Goal: Communication & Community: Answer question/provide support

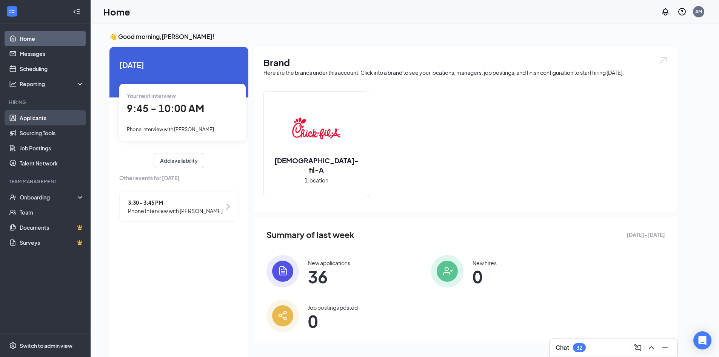
click at [58, 120] on link "Applicants" at bounding box center [52, 117] width 65 height 15
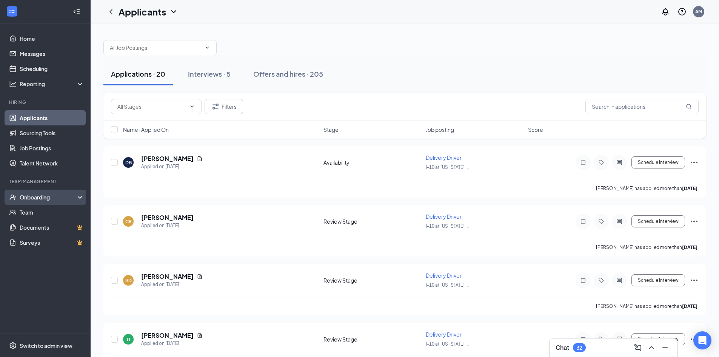
click at [60, 199] on div "Onboarding" at bounding box center [49, 197] width 58 height 8
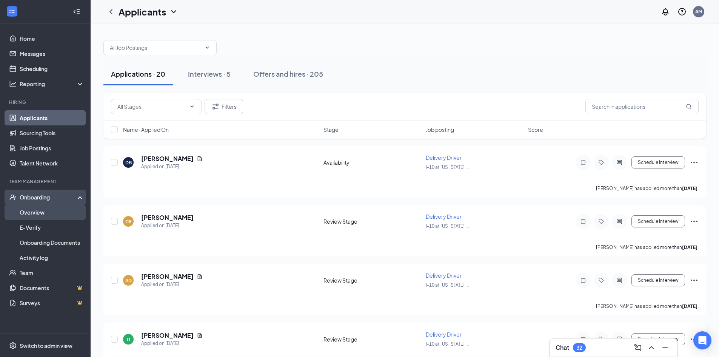
click at [57, 212] on link "Overview" at bounding box center [52, 212] width 65 height 15
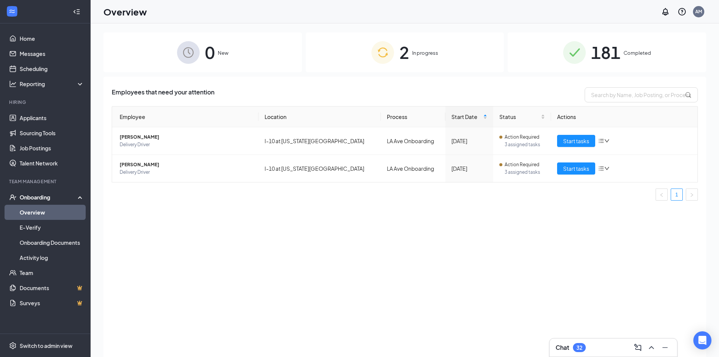
click at [399, 50] on div "2 In progress" at bounding box center [405, 52] width 199 height 40
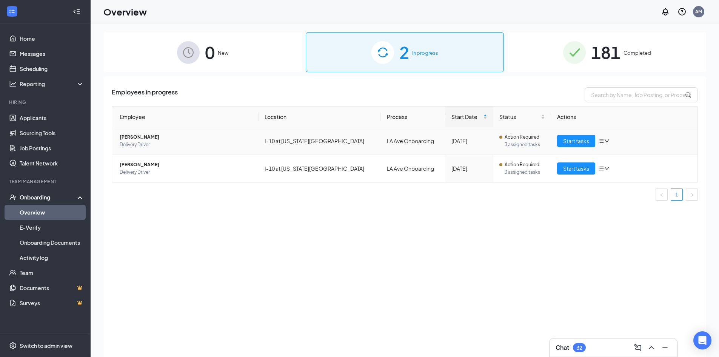
click at [604, 139] on icon "bars" at bounding box center [602, 141] width 6 height 6
click at [521, 142] on span "3 assigned tasks" at bounding box center [525, 145] width 40 height 8
click at [494, 140] on td "Action Required 3 assigned tasks" at bounding box center [523, 141] width 58 height 28
click at [119, 141] on td "[PERSON_NAME] Delivery Driver" at bounding box center [185, 141] width 147 height 28
click at [128, 139] on span "[PERSON_NAME]" at bounding box center [186, 137] width 133 height 8
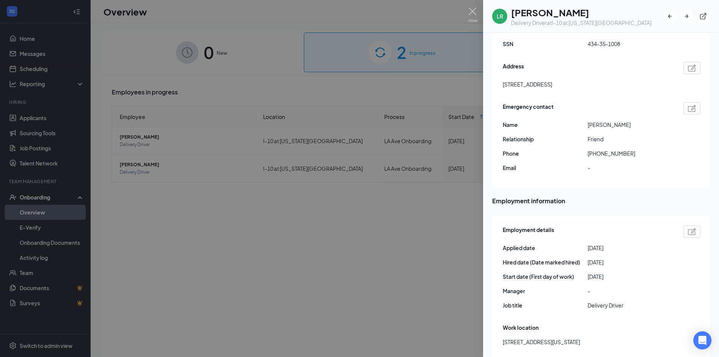
scroll to position [302, 0]
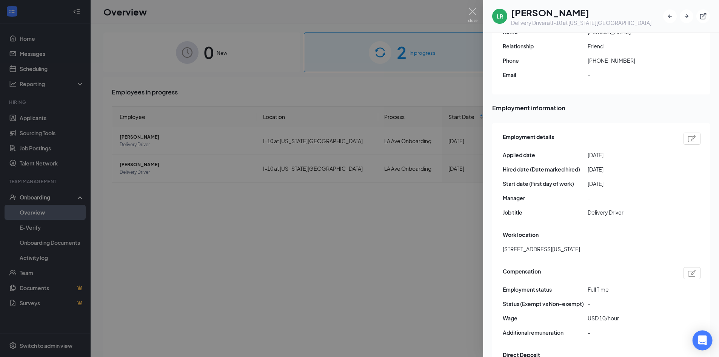
click at [704, 341] on icon "Open Intercom Messenger" at bounding box center [702, 340] width 9 height 10
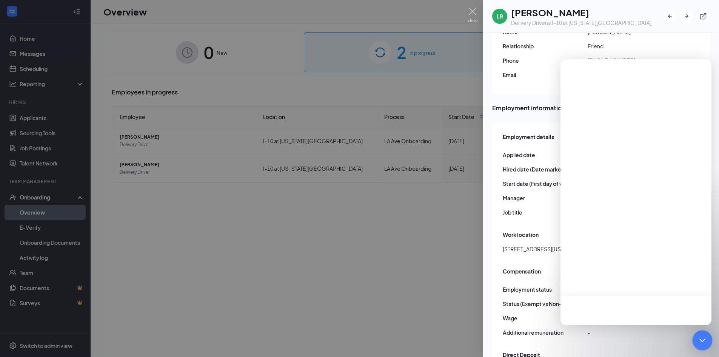
scroll to position [0, 0]
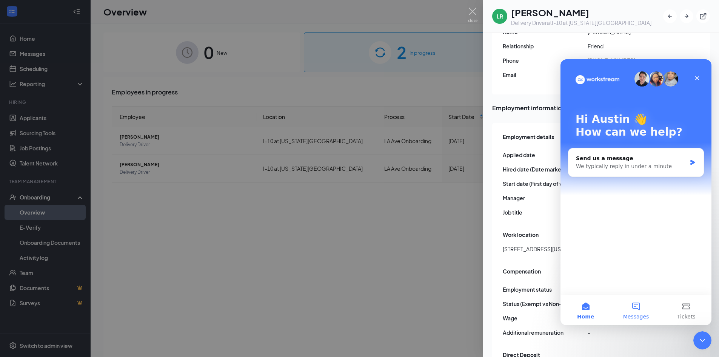
click at [627, 309] on button "Messages" at bounding box center [636, 310] width 50 height 30
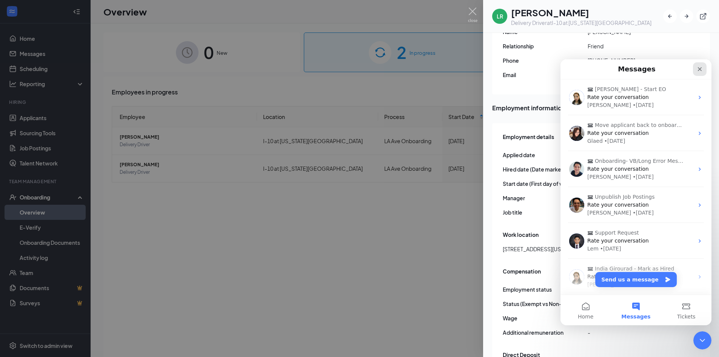
click at [699, 69] on icon "Close" at bounding box center [700, 69] width 6 height 6
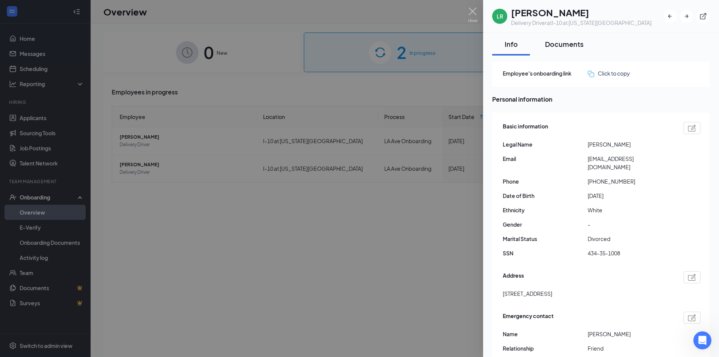
click at [572, 45] on div "Documents" at bounding box center [564, 43] width 39 height 9
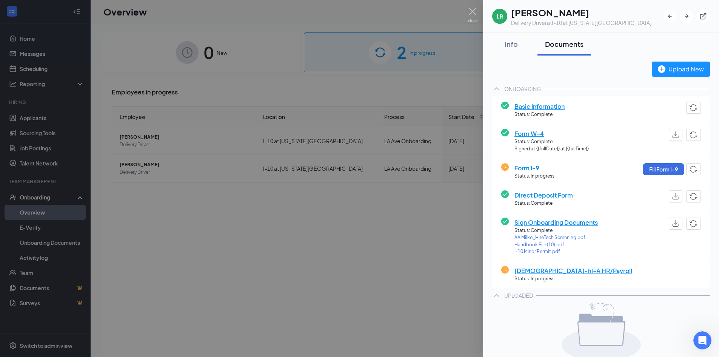
click at [421, 246] on div at bounding box center [359, 178] width 719 height 357
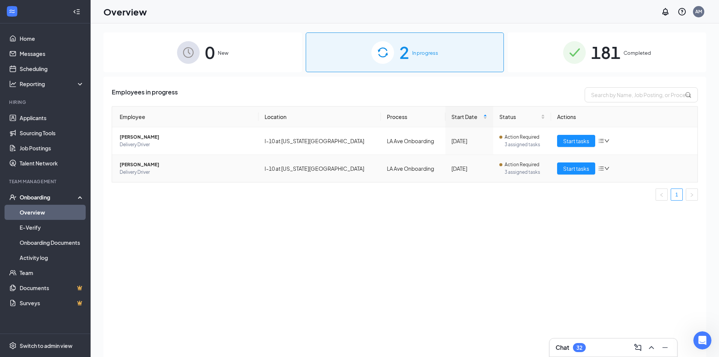
click at [381, 167] on td "LA Ave Onboarding" at bounding box center [413, 168] width 65 height 27
click at [138, 170] on span "Delivery Driver" at bounding box center [186, 172] width 133 height 8
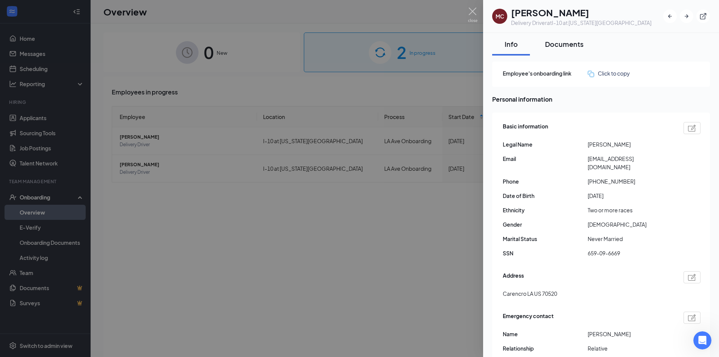
click at [582, 45] on div "Documents" at bounding box center [564, 43] width 39 height 9
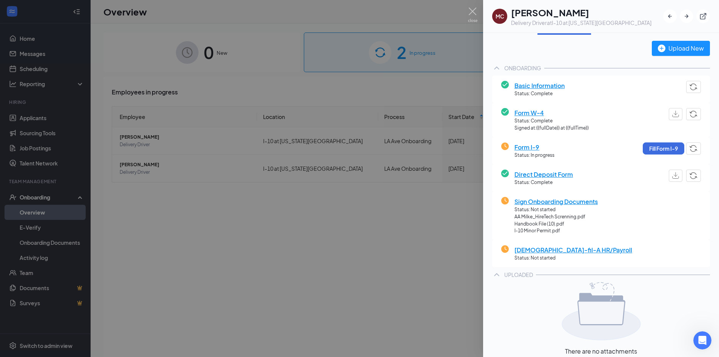
scroll to position [38, 0]
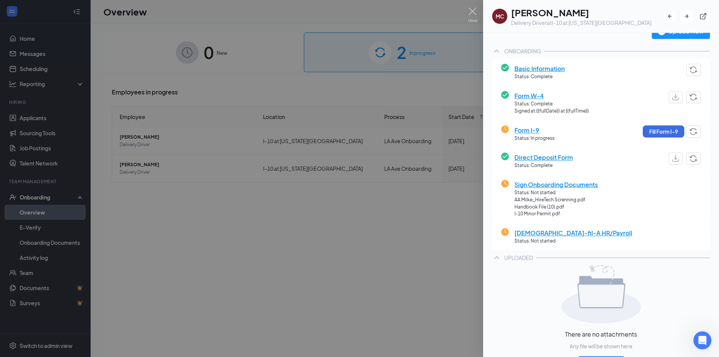
click at [419, 245] on div at bounding box center [359, 178] width 719 height 357
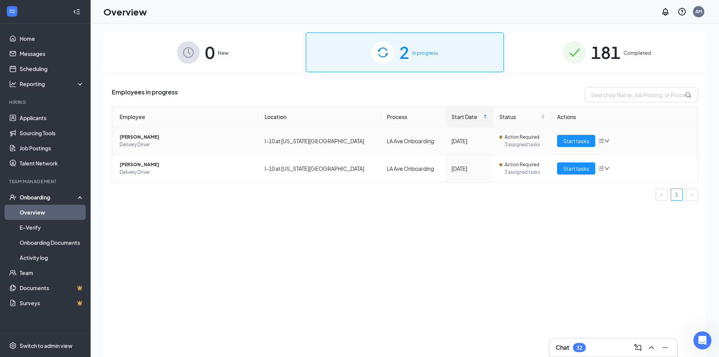
click at [148, 142] on span "Delivery Driver" at bounding box center [186, 145] width 133 height 8
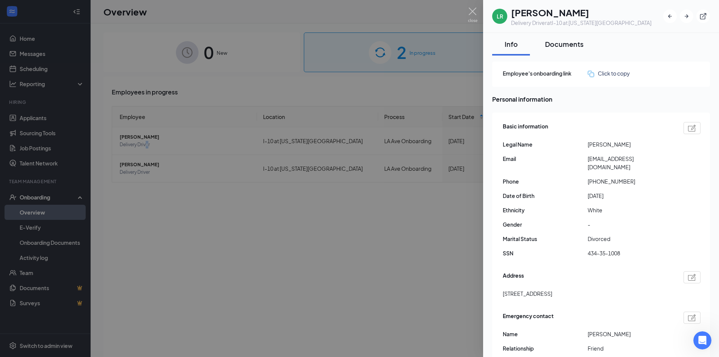
click at [568, 43] on div "Documents" at bounding box center [564, 43] width 39 height 9
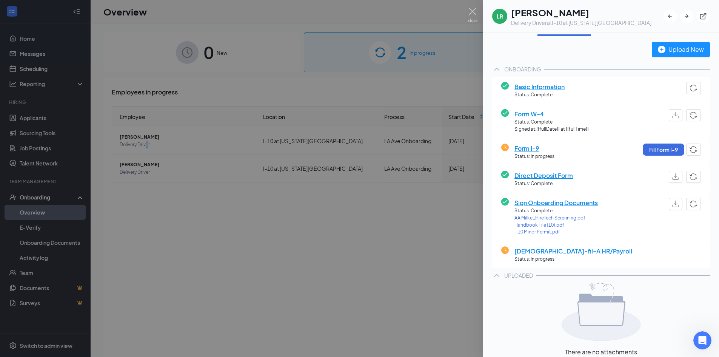
scroll to position [38, 0]
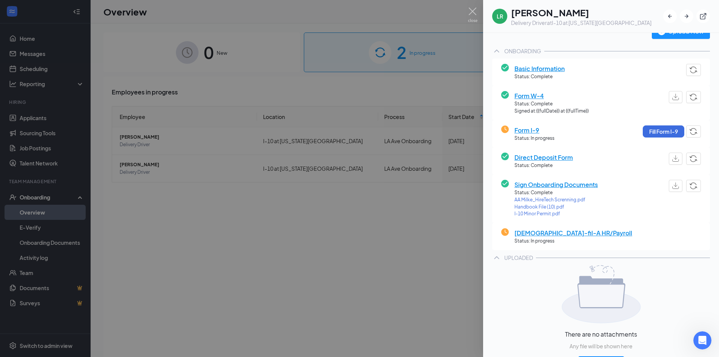
drag, startPoint x: 427, startPoint y: 230, endPoint x: 423, endPoint y: 213, distance: 17.2
click at [427, 230] on div at bounding box center [359, 178] width 719 height 357
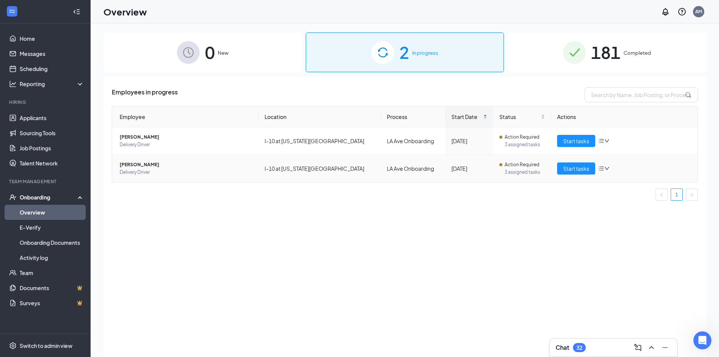
click at [122, 169] on span "Delivery Driver" at bounding box center [186, 172] width 133 height 8
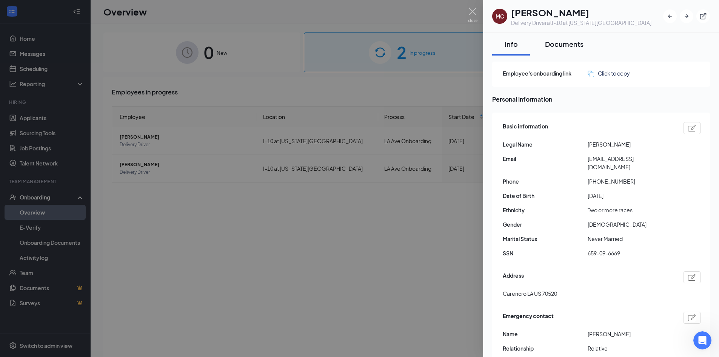
click at [569, 45] on div "Documents" at bounding box center [564, 43] width 39 height 9
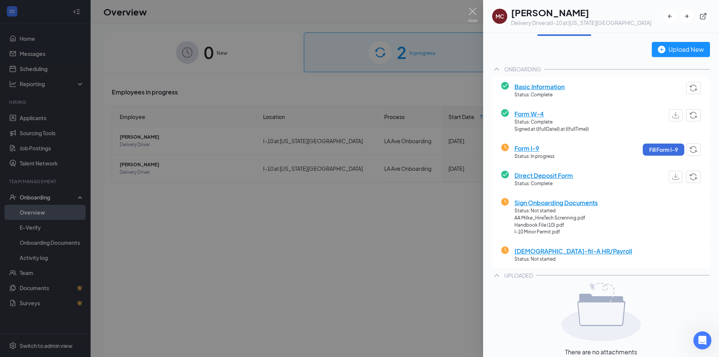
scroll to position [38, 0]
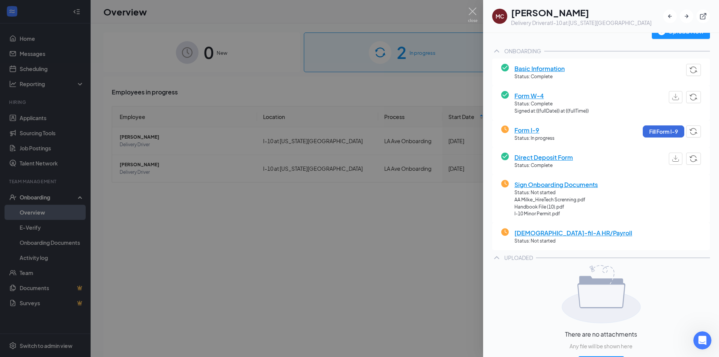
drag, startPoint x: 303, startPoint y: 236, endPoint x: 303, endPoint y: 232, distance: 4.9
click at [303, 235] on div at bounding box center [359, 178] width 719 height 357
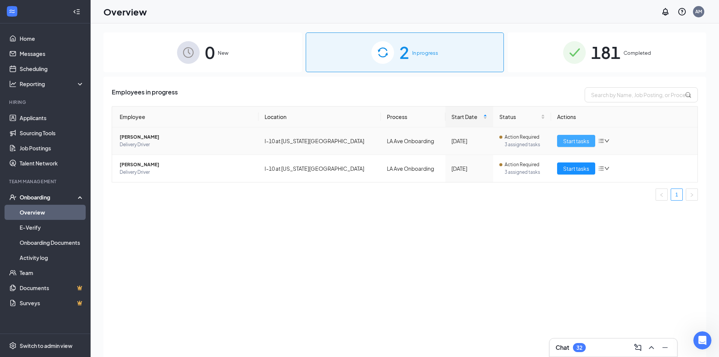
click at [588, 144] on span "Start tasks" at bounding box center [576, 141] width 26 height 8
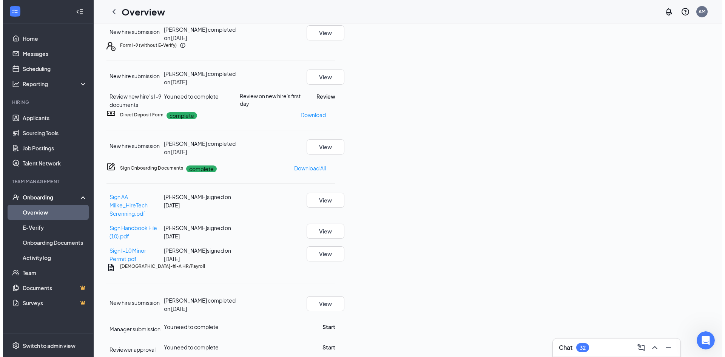
scroll to position [151, 0]
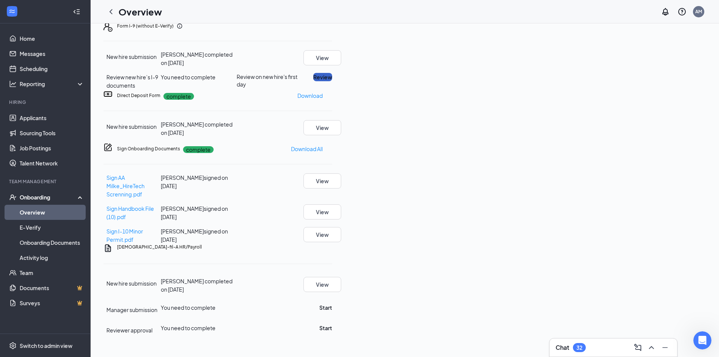
click at [332, 81] on button "Review" at bounding box center [322, 77] width 19 height 8
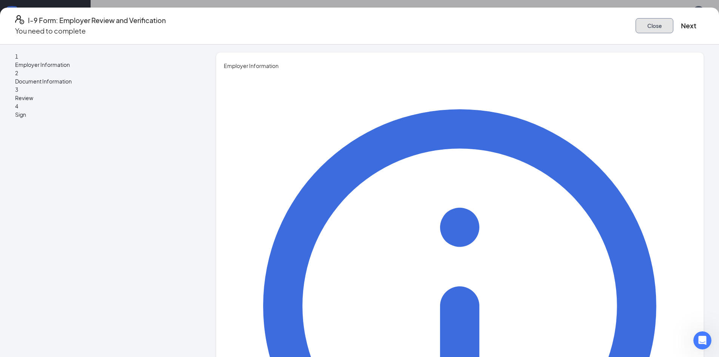
click at [636, 25] on button "Close" at bounding box center [655, 25] width 38 height 15
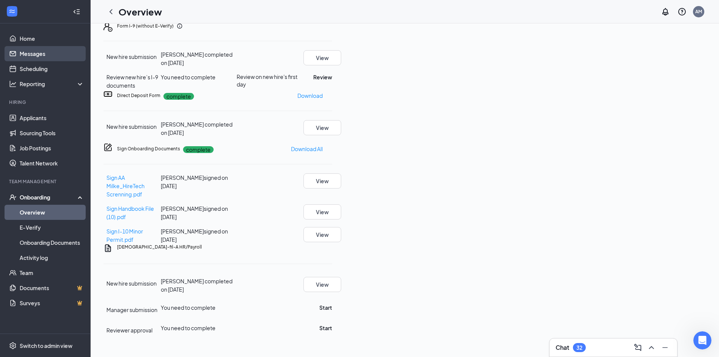
click at [61, 47] on link "Messages" at bounding box center [52, 53] width 65 height 15
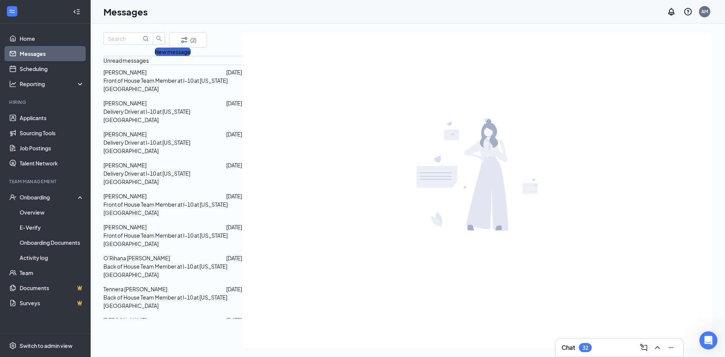
click at [176, 56] on button "New message" at bounding box center [173, 52] width 36 height 8
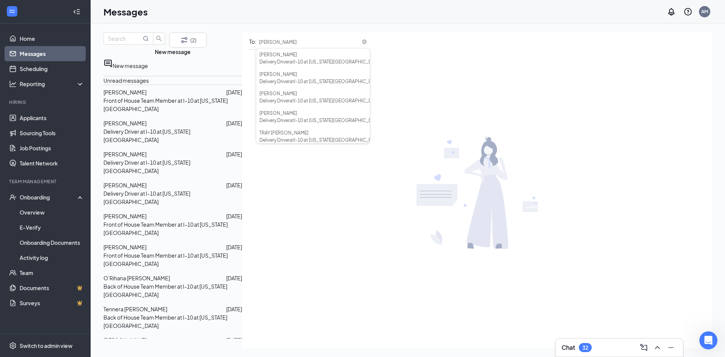
click at [256, 40] on input "[PERSON_NAME]" at bounding box center [312, 42] width 113 height 11
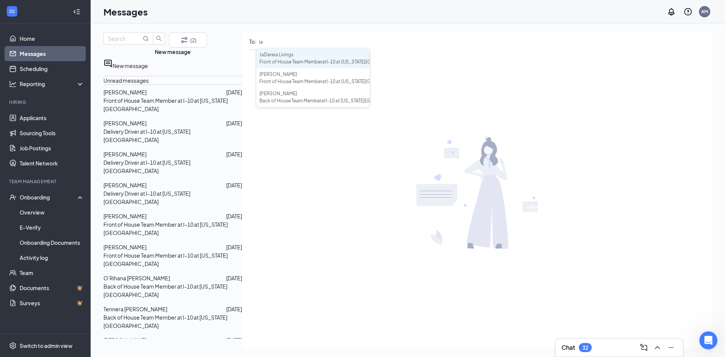
type input "[PERSON_NAME]"
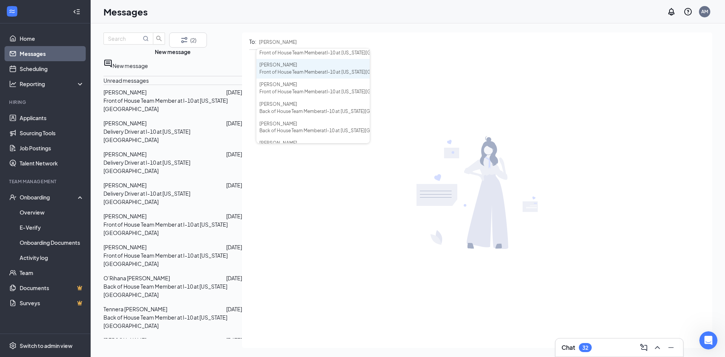
scroll to position [113, 0]
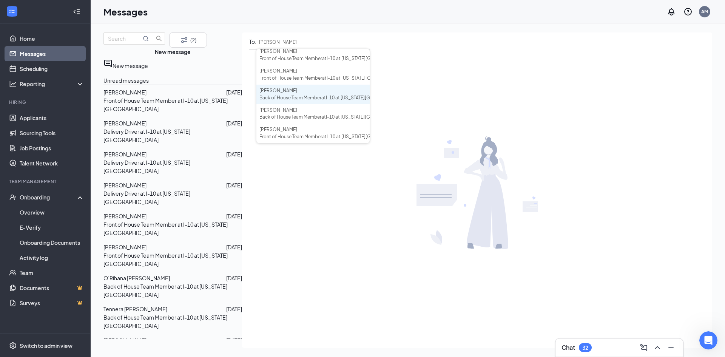
click at [287, 92] on div "[PERSON_NAME]" at bounding box center [312, 90] width 107 height 7
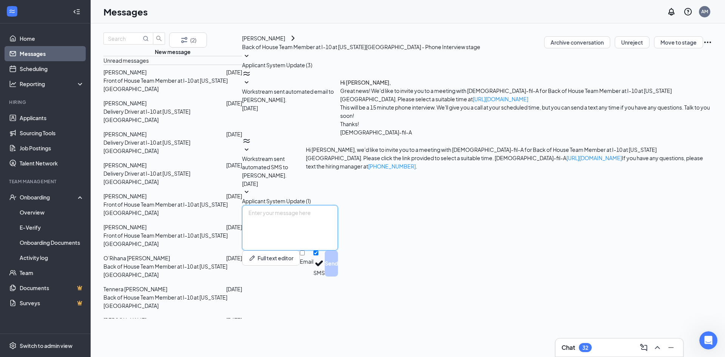
click at [338, 250] on textarea at bounding box center [290, 227] width 96 height 45
type textarea "W"
type textarea "C"
type textarea "H"
type textarea "g"
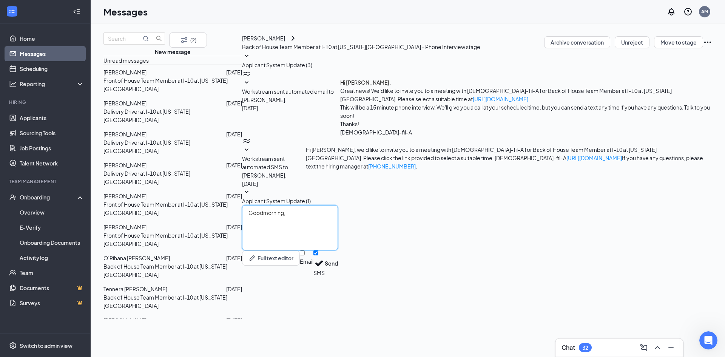
click at [243, 250] on textarea "Goodmorning," at bounding box center [290, 227] width 96 height 45
click at [273, 250] on textarea "Good morning," at bounding box center [290, 227] width 96 height 45
click at [317, 250] on textarea "Good morning [PERSON_NAME], this is [PERSON_NAME] her at [DEMOGRAPHIC_DATA]-fil" at bounding box center [290, 227] width 96 height 45
click at [318, 250] on textarea "Good morning [PERSON_NAME], this is [PERSON_NAME] her at [DEMOGRAPHIC_DATA]-fil" at bounding box center [290, 227] width 96 height 45
drag, startPoint x: 355, startPoint y: 279, endPoint x: 367, endPoint y: 283, distance: 12.9
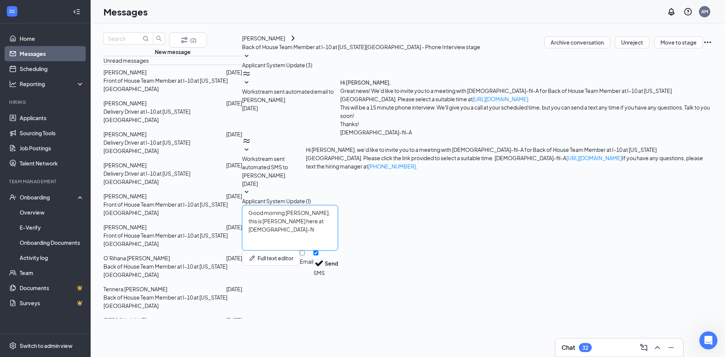
click at [338, 250] on textarea "Good morning [PERSON_NAME], this is [PERSON_NAME] here at [DEMOGRAPHIC_DATA]-fil" at bounding box center [290, 227] width 96 height 45
click at [338, 250] on textarea "Good morning [PERSON_NAME], this is [PERSON_NAME] here at [DEMOGRAPHIC_DATA]-fi…" at bounding box center [290, 227] width 96 height 45
click at [280, 250] on textarea "Good morning [PERSON_NAME], this is [PERSON_NAME] here at [DEMOGRAPHIC_DATA]-fi…" at bounding box center [290, 227] width 96 height 45
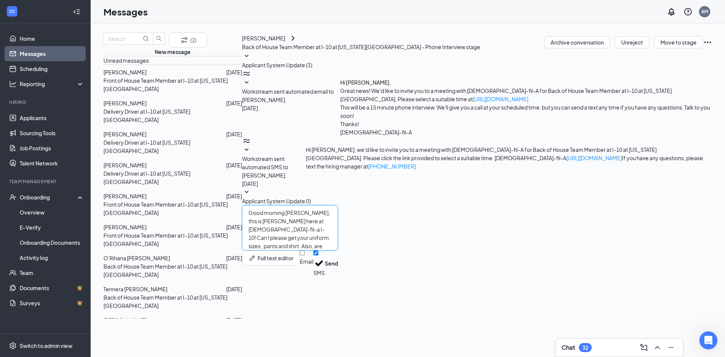
drag, startPoint x: 261, startPoint y: 297, endPoint x: 224, endPoint y: 275, distance: 42.2
click at [242, 250] on textarea "Good morning [PERSON_NAME], this is [PERSON_NAME] here at [DEMOGRAPHIC_DATA]-fi…" at bounding box center [290, 227] width 96 height 45
click at [338, 250] on textarea "Good morning [PERSON_NAME], this is [PERSON_NAME] here at [DEMOGRAPHIC_DATA]-fi…" at bounding box center [290, 227] width 96 height 45
type textarea "Good morning [PERSON_NAME], this is [PERSON_NAME] here at [DEMOGRAPHIC_DATA]-fi…"
click at [701, 205] on div "Applicant System Update (3) Workstream sent automated email to [PERSON_NAME]. […" at bounding box center [477, 128] width 470 height 153
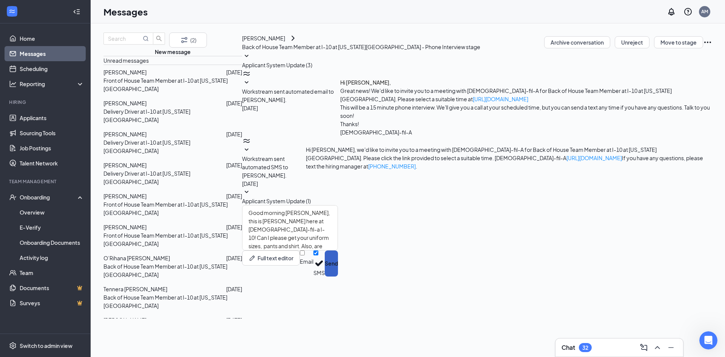
click at [338, 276] on button "Send" at bounding box center [331, 263] width 13 height 26
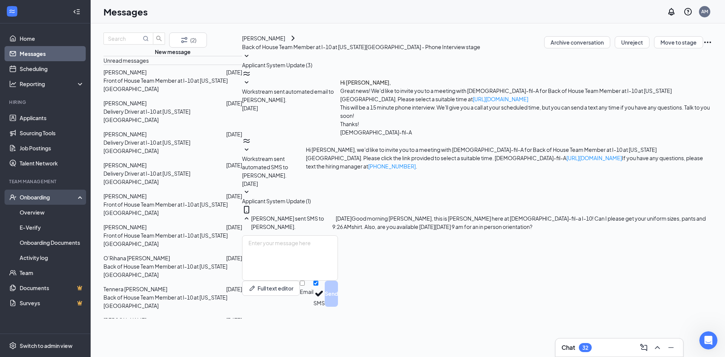
click at [42, 201] on div "Onboarding" at bounding box center [49, 197] width 58 height 8
click at [52, 196] on div "Onboarding" at bounding box center [49, 197] width 58 height 8
click at [57, 214] on link "Overview" at bounding box center [52, 212] width 65 height 15
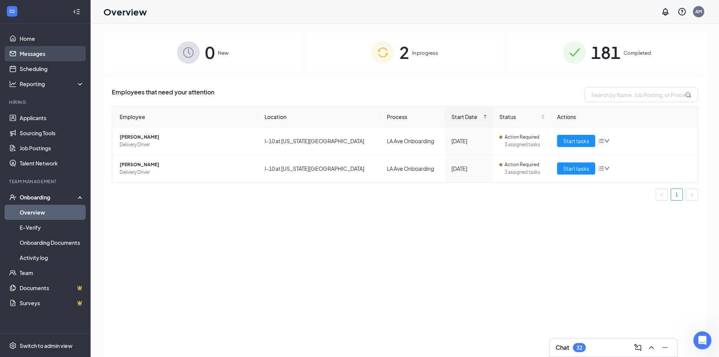
click at [39, 53] on link "Messages" at bounding box center [52, 53] width 65 height 15
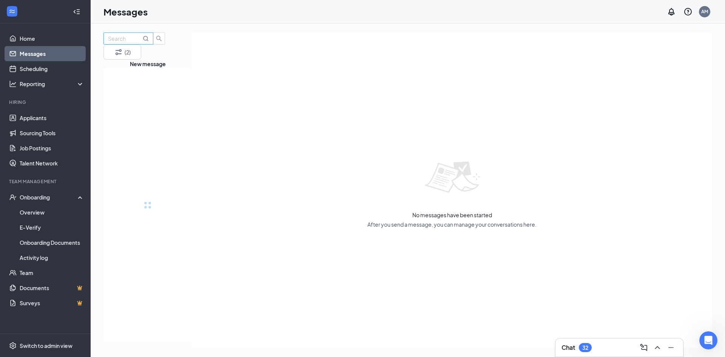
click at [133, 43] on input "text" at bounding box center [124, 38] width 33 height 8
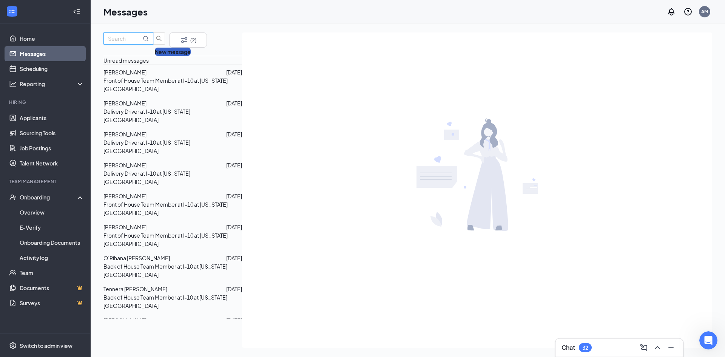
click at [155, 56] on button "New message" at bounding box center [173, 52] width 36 height 8
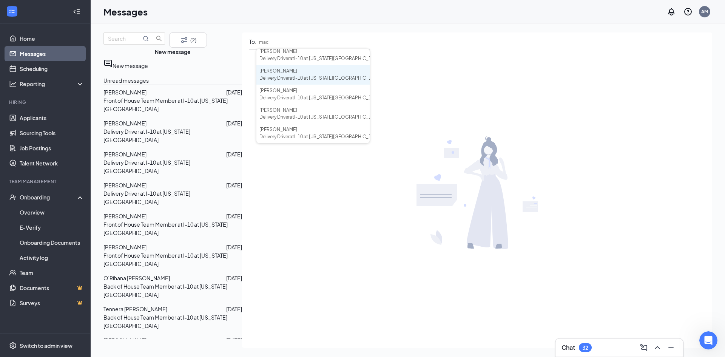
scroll to position [116, 0]
type input "mak"
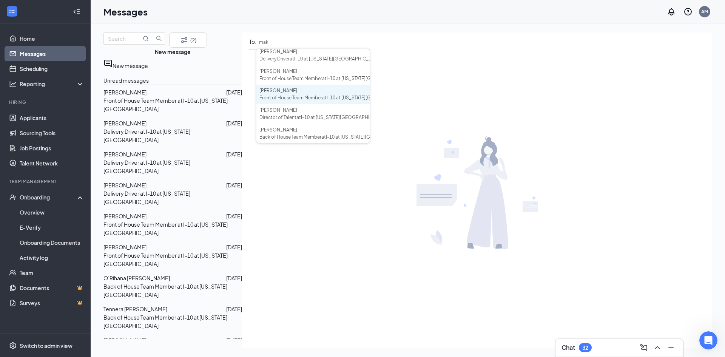
scroll to position [0, 0]
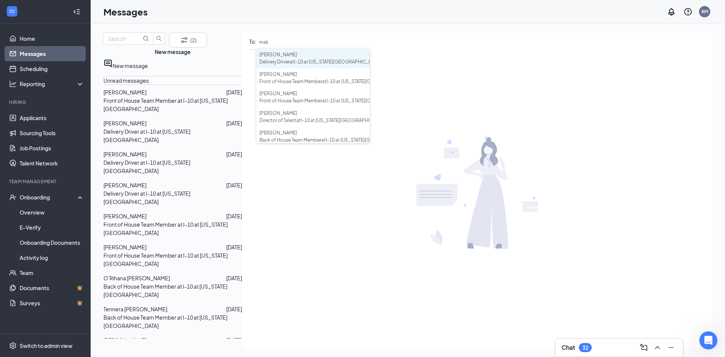
click at [261, 57] on div "[PERSON_NAME]" at bounding box center [312, 54] width 107 height 7
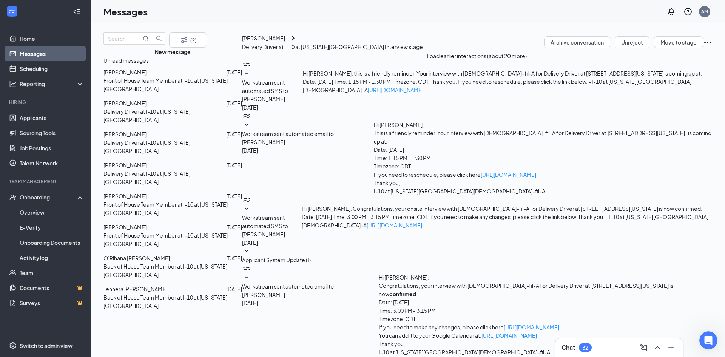
scroll to position [94, 0]
paste textarea "Good morning [PERSON_NAME], this is [PERSON_NAME] here at [DEMOGRAPHIC_DATA]-fi…"
type textarea "Good morning [PERSON_NAME], this is [PERSON_NAME] here at [DEMOGRAPHIC_DATA]-fi…"
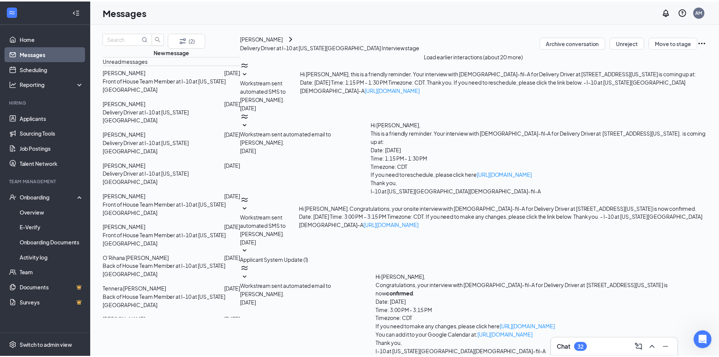
scroll to position [144, 0]
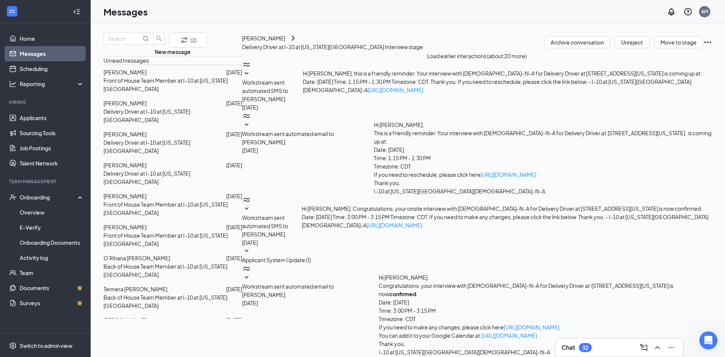
click at [28, 51] on link "Messages" at bounding box center [52, 53] width 65 height 15
click at [29, 33] on link "Home" at bounding box center [52, 38] width 65 height 15
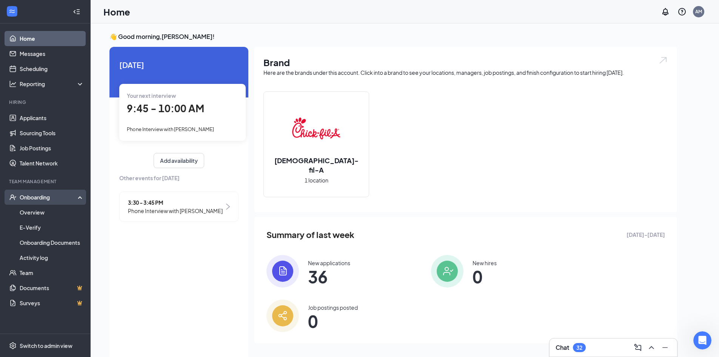
click at [56, 196] on div "Onboarding" at bounding box center [49, 197] width 58 height 8
click at [55, 197] on div "Onboarding" at bounding box center [49, 197] width 58 height 8
click at [321, 270] on span "36" at bounding box center [329, 277] width 42 height 14
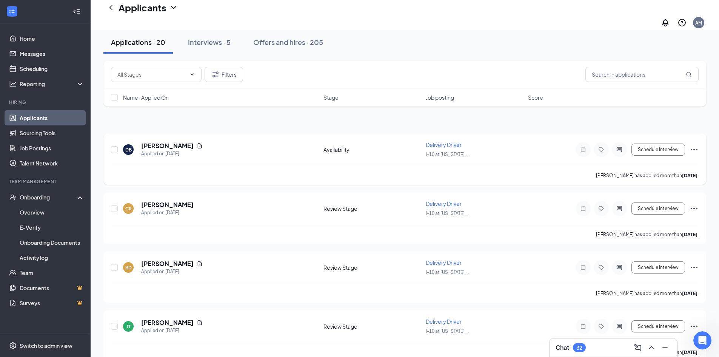
scroll to position [38, 0]
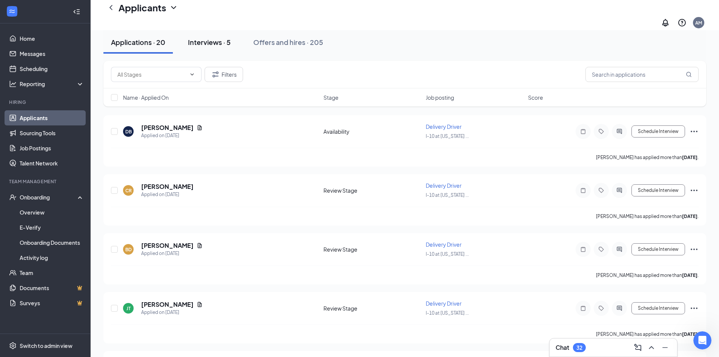
click at [203, 32] on button "Interviews · 5" at bounding box center [210, 42] width 58 height 23
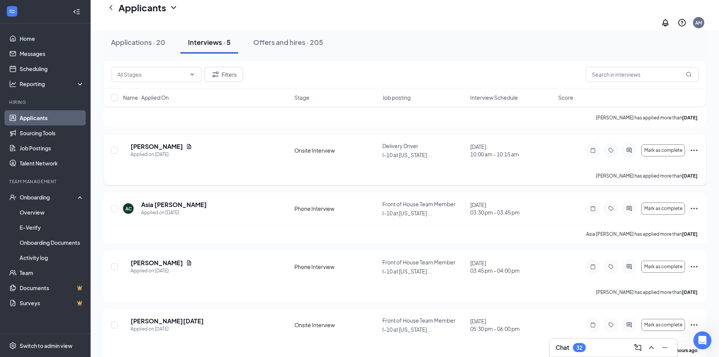
scroll to position [78, 0]
click at [695, 319] on icon "Ellipses" at bounding box center [694, 323] width 9 height 9
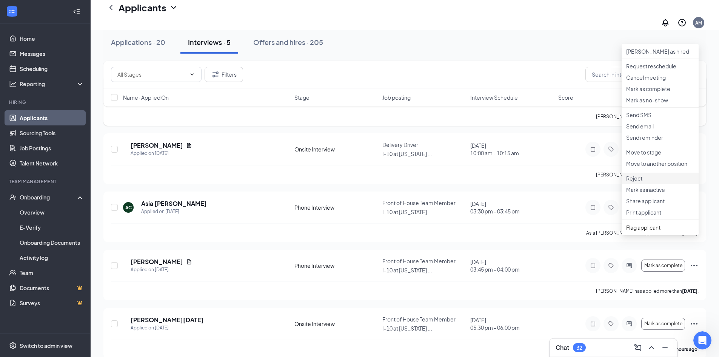
click at [645, 182] on p "Reject" at bounding box center [661, 178] width 68 height 8
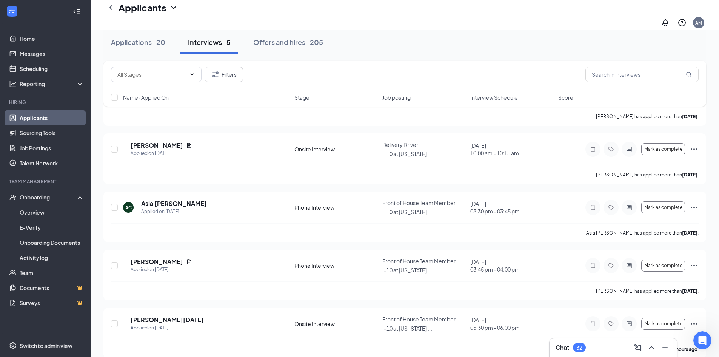
drag, startPoint x: 301, startPoint y: 133, endPoint x: 316, endPoint y: 171, distance: 40.3
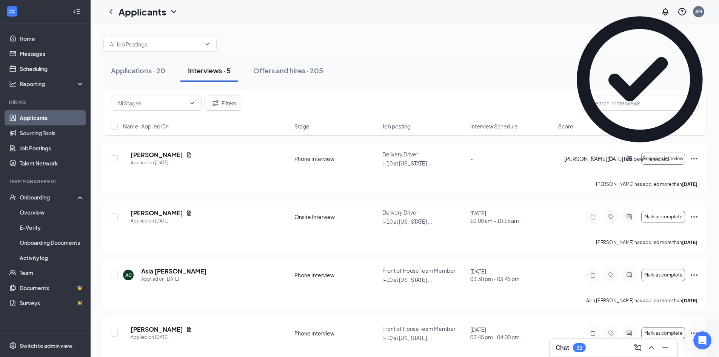
scroll to position [0, 0]
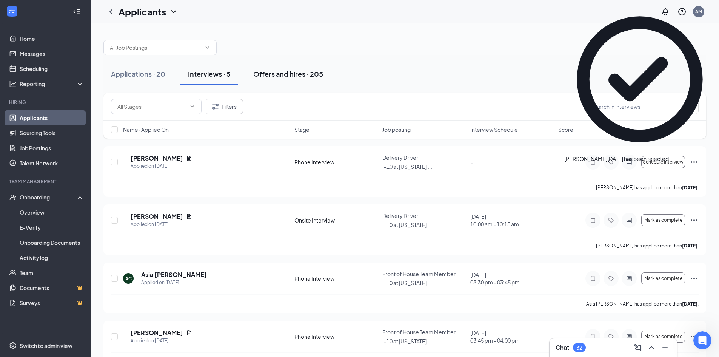
click at [286, 73] on div "Offers and hires · 205" at bounding box center [288, 73] width 70 height 9
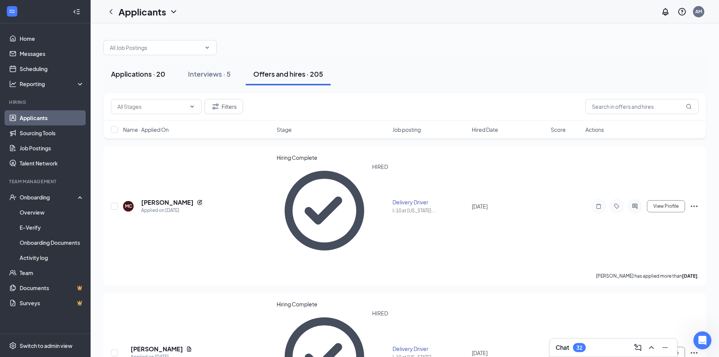
click at [153, 68] on button "Applications · 20" at bounding box center [137, 74] width 69 height 23
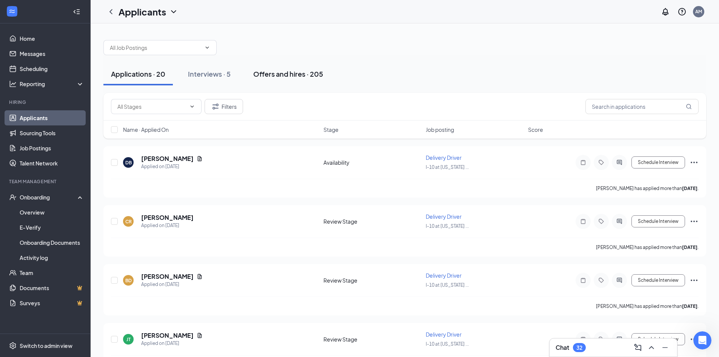
click at [253, 76] on button "Offers and hires · 205" at bounding box center [288, 74] width 85 height 23
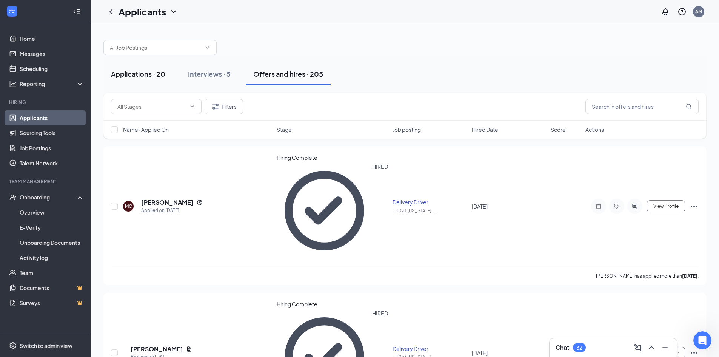
click at [150, 71] on div "Applications · 20" at bounding box center [138, 73] width 54 height 9
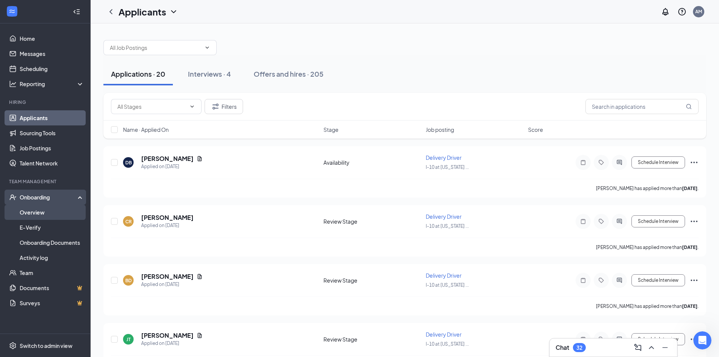
click at [40, 211] on link "Overview" at bounding box center [52, 212] width 65 height 15
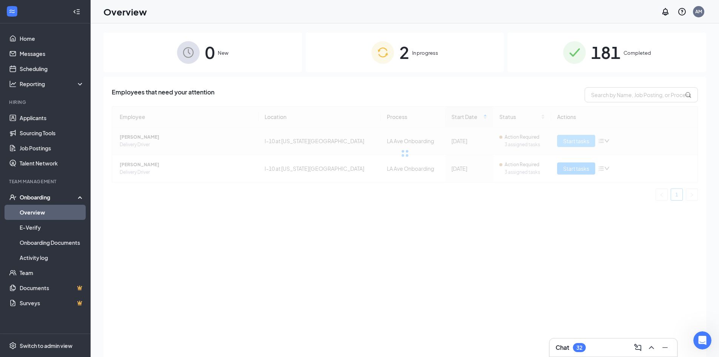
click at [592, 143] on div at bounding box center [405, 153] width 587 height 94
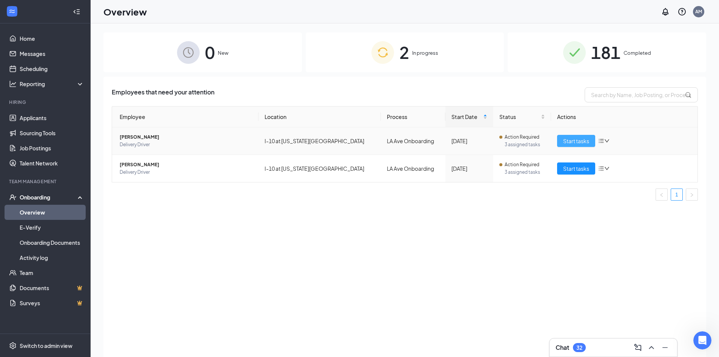
click at [577, 140] on span "Start tasks" at bounding box center [576, 141] width 26 height 8
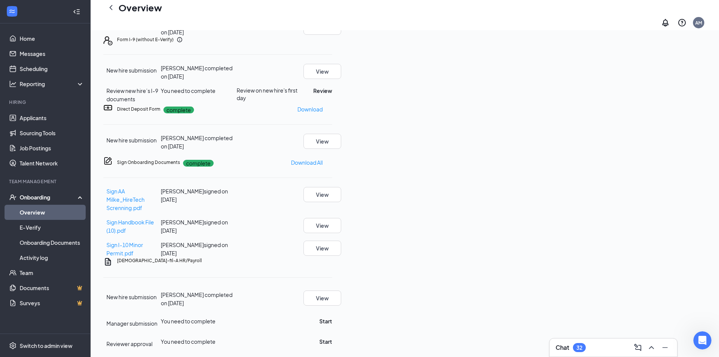
click at [110, 10] on icon "ChevronLeft" at bounding box center [111, 7] width 3 height 5
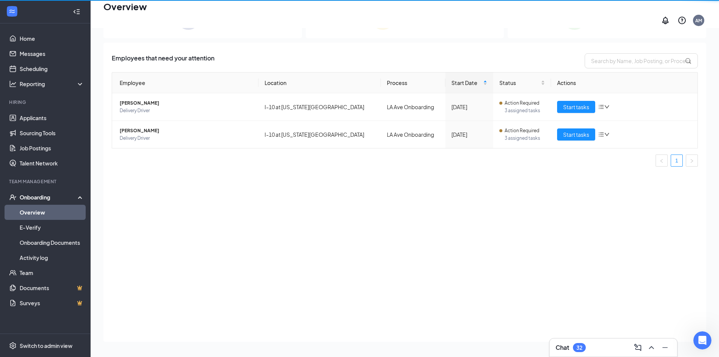
scroll to position [34, 0]
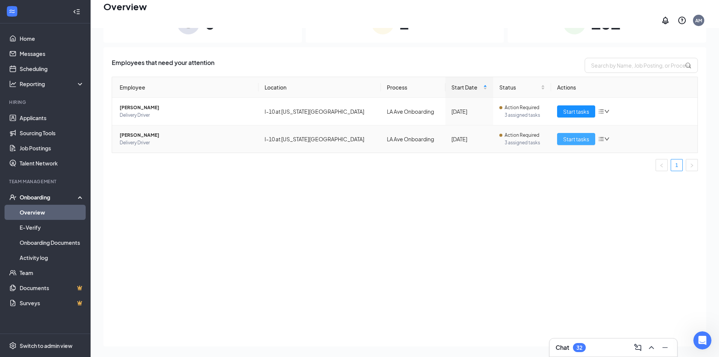
click at [576, 135] on span "Start tasks" at bounding box center [576, 139] width 26 height 8
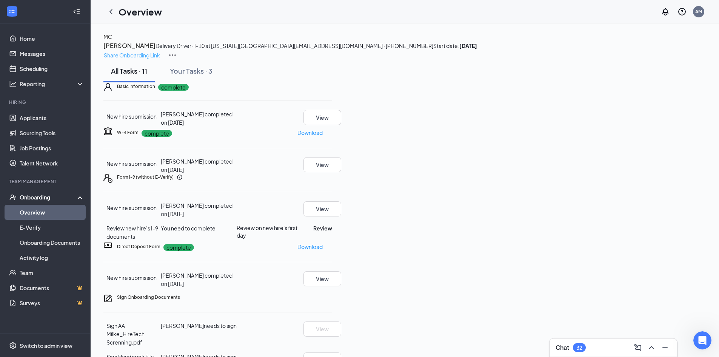
click at [160, 51] on p "Share Onboarding Link" at bounding box center [132, 55] width 56 height 8
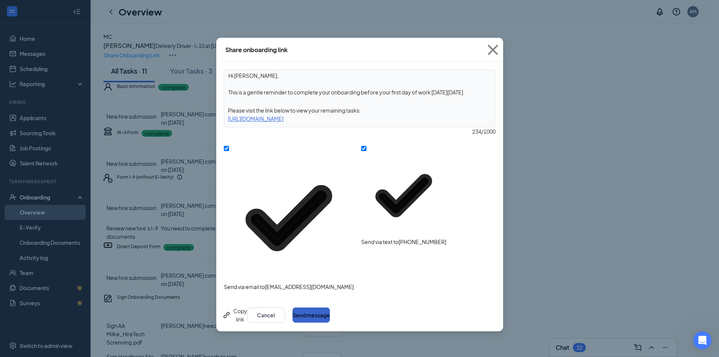
click at [330, 307] on button "Send message" at bounding box center [311, 314] width 37 height 15
